Goal: Transaction & Acquisition: Purchase product/service

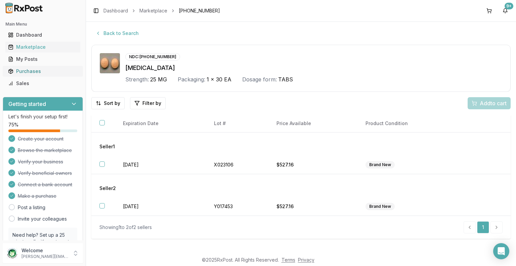
click at [33, 70] on div "Purchases" at bounding box center [42, 71] width 69 height 7
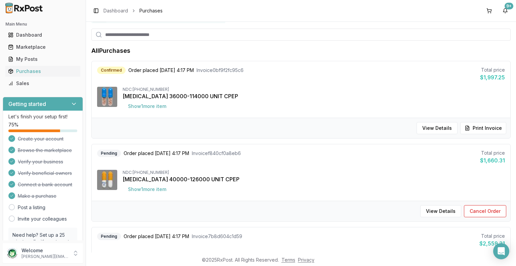
scroll to position [34, 0]
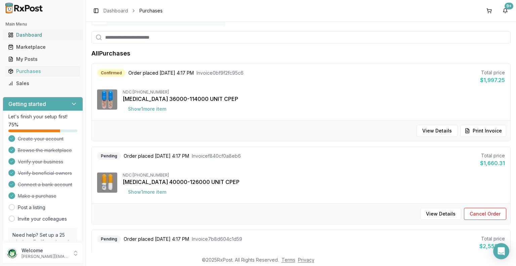
click at [38, 35] on div "Dashboard" at bounding box center [42, 35] width 69 height 7
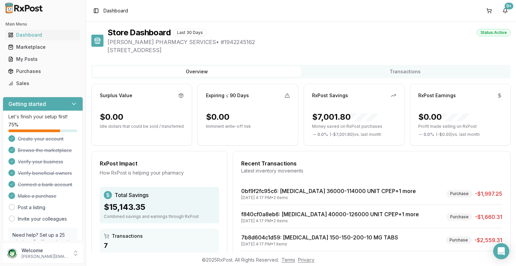
scroll to position [67, 0]
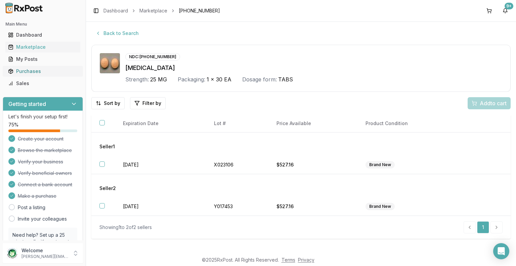
click at [41, 73] on div "Purchases" at bounding box center [42, 71] width 69 height 7
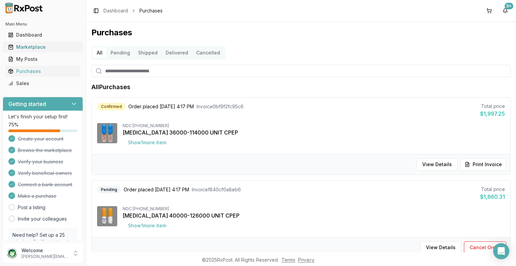
click at [39, 49] on div "Marketplace" at bounding box center [42, 47] width 69 height 7
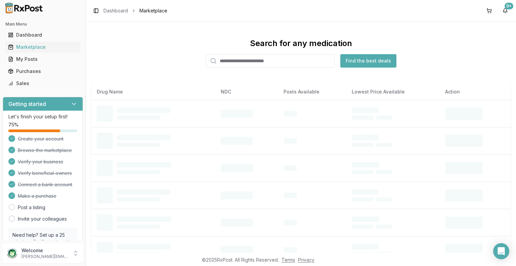
click at [231, 61] on input "search" at bounding box center [270, 60] width 129 height 13
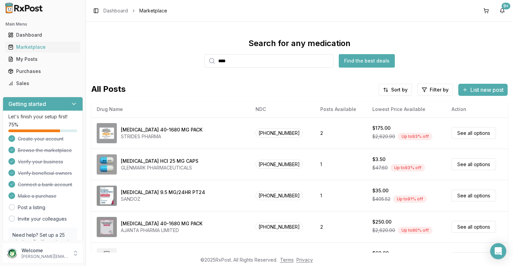
type input "****"
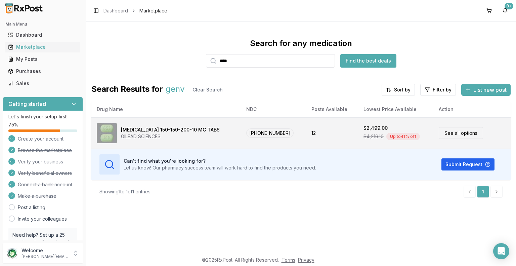
click at [455, 132] on link "See all options" at bounding box center [460, 133] width 44 height 12
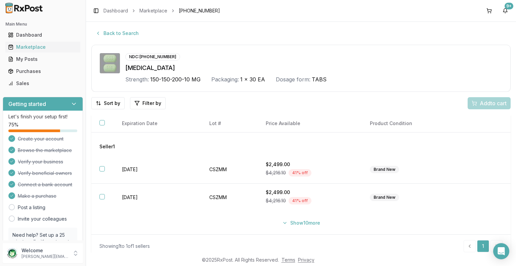
scroll to position [4, 0]
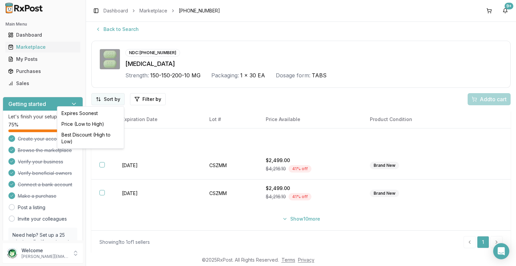
click at [110, 97] on html "Main Menu Dashboard Marketplace My Posts Purchases Sales Getting started Let's …" at bounding box center [258, 133] width 516 height 266
click at [92, 135] on div "Best Discount (High to Low)" at bounding box center [91, 137] width 64 height 17
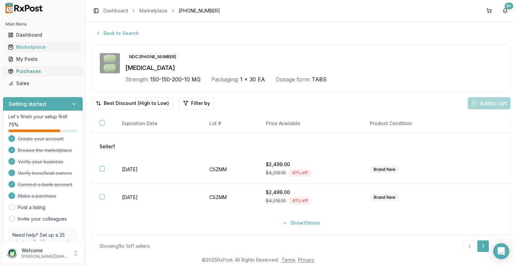
click at [34, 72] on div "Purchases" at bounding box center [42, 71] width 69 height 7
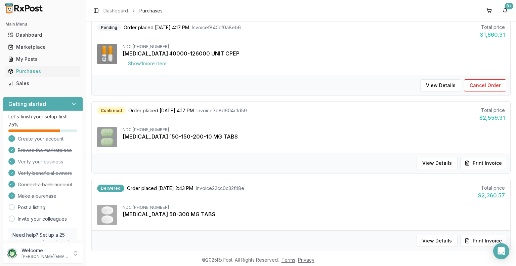
scroll to position [168, 0]
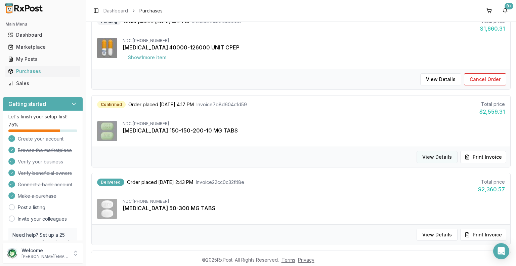
click at [442, 158] on button "View Details" at bounding box center [436, 157] width 41 height 12
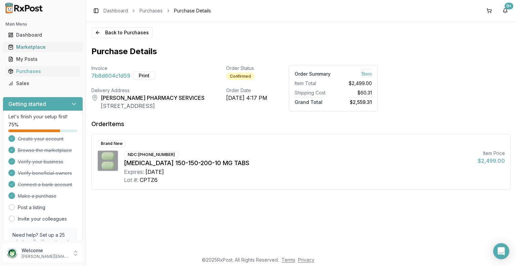
click at [36, 46] on div "Marketplace" at bounding box center [42, 47] width 69 height 7
